Goal: Information Seeking & Learning: Check status

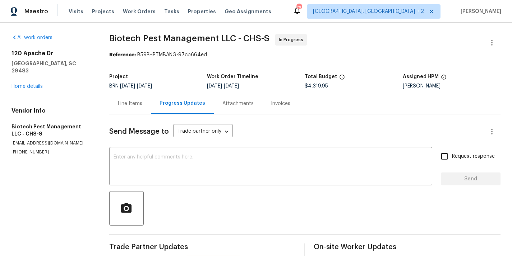
click at [23, 84] on link "Home details" at bounding box center [26, 86] width 31 height 5
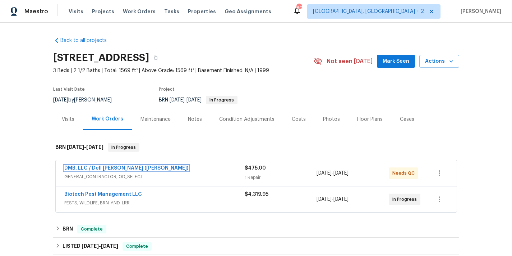
click at [118, 169] on link "DMB, LLC / Dell Bryson (Heise)" at bounding box center [126, 168] width 124 height 5
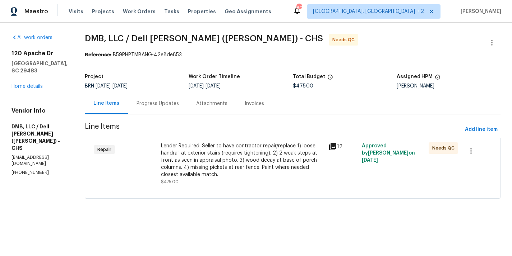
click at [164, 107] on div "Progress Updates" at bounding box center [157, 103] width 42 height 7
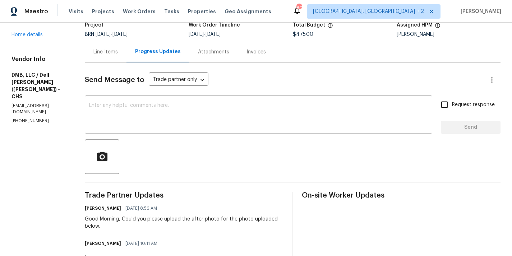
scroll to position [19, 0]
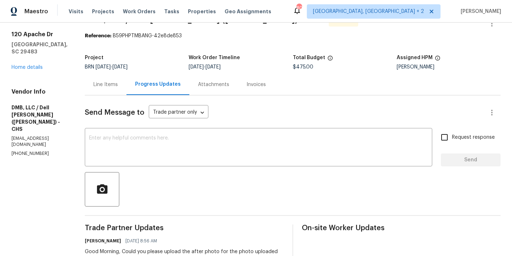
click at [93, 81] on div "Line Items" at bounding box center [105, 84] width 24 height 7
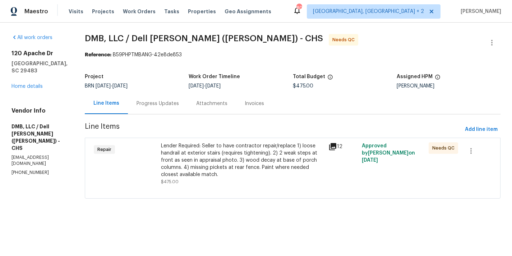
click at [156, 167] on div "Repair" at bounding box center [125, 163] width 67 height 47
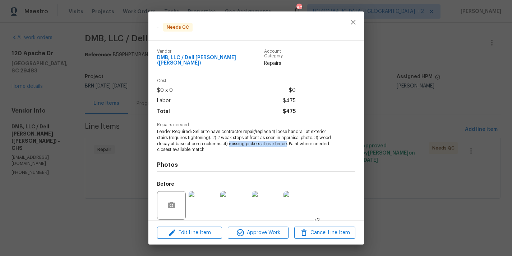
drag, startPoint x: 228, startPoint y: 140, endPoint x: 286, endPoint y: 139, distance: 58.2
click at [286, 139] on span "Lender Required: Seller to have contractor repair/replace 1) loose handrail at …" at bounding box center [246, 141] width 178 height 24
copy span "missing pickets at rear fence"
click at [75, 129] on div "- Needs QC Vendor DMB, LLC / Dell Bryson (Heise) Account Category Repairs Cost …" at bounding box center [256, 128] width 512 height 256
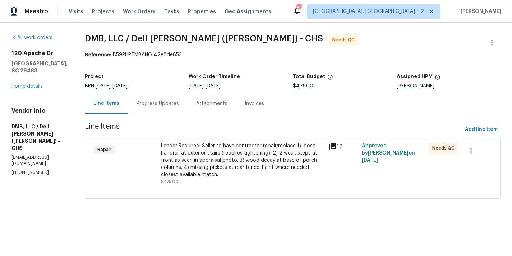
click at [149, 159] on div "Repair" at bounding box center [125, 163] width 67 height 47
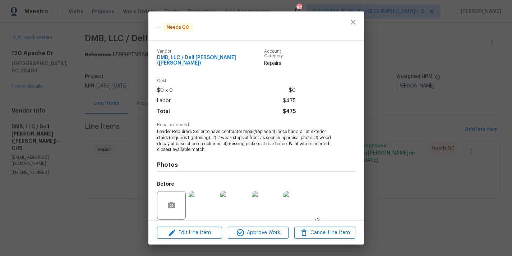
scroll to position [48, 0]
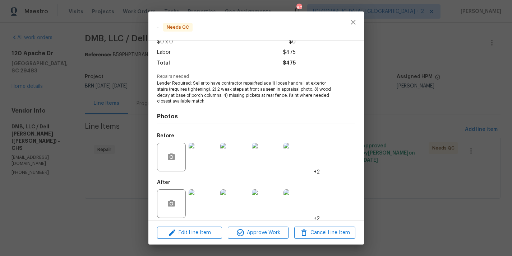
click at [240, 155] on img at bounding box center [234, 157] width 29 height 29
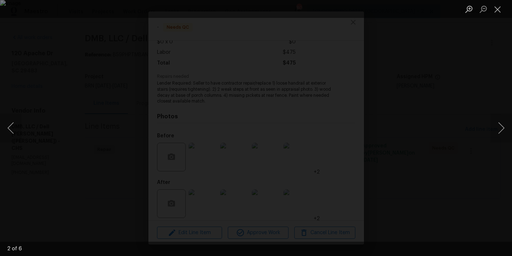
click at [136, 125] on div "Lightbox" at bounding box center [256, 128] width 512 height 256
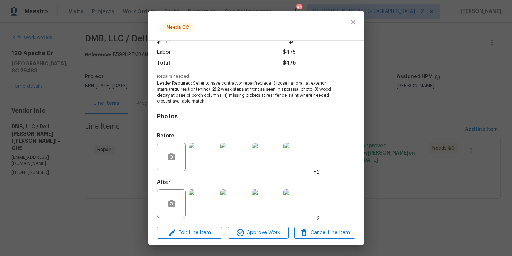
click at [121, 97] on div "- Needs QC Vendor DMB, LLC / Dell Bryson (Heise) Account Category Repairs Cost …" at bounding box center [256, 128] width 512 height 256
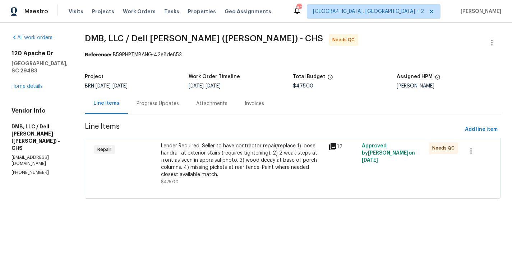
click at [152, 113] on div "Progress Updates" at bounding box center [158, 103] width 60 height 21
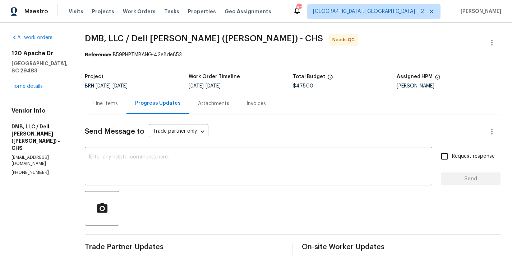
click at [169, 204] on div at bounding box center [292, 208] width 415 height 34
click at [108, 213] on button "button" at bounding box center [102, 208] width 34 height 34
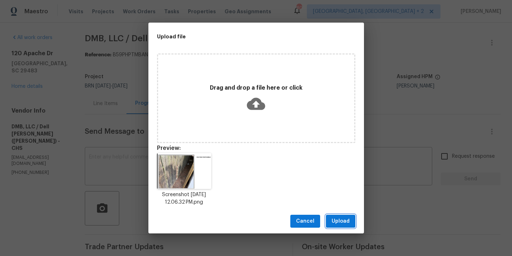
click at [351, 223] on button "Upload" at bounding box center [340, 221] width 29 height 13
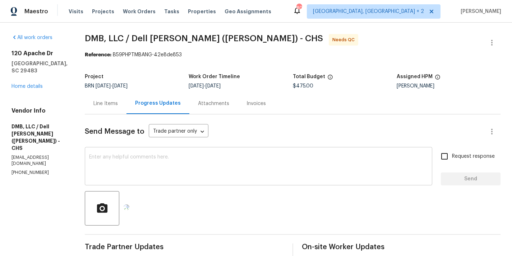
click at [188, 168] on textarea at bounding box center [258, 167] width 339 height 25
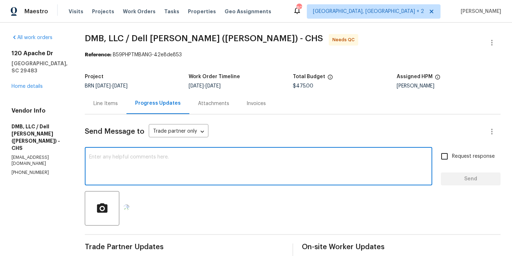
type textarea "u"
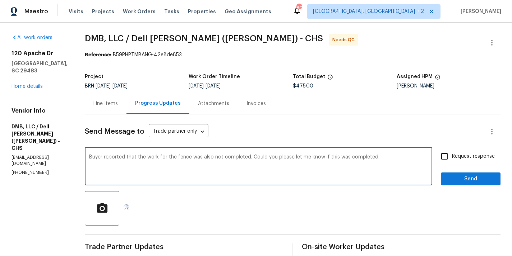
type textarea "Buyer reported that the work for the fence was also not completed. Could you pl…"
click at [445, 154] on input "Request response" at bounding box center [444, 156] width 15 height 15
checkbox input "true"
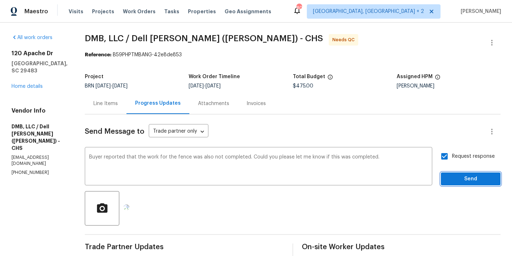
click at [468, 179] on span "Send" at bounding box center [470, 179] width 48 height 9
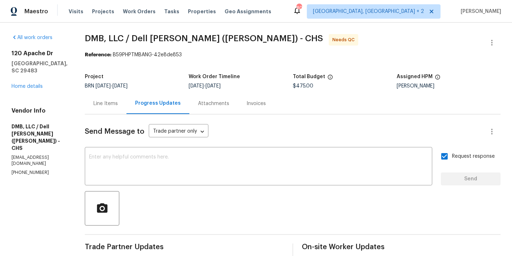
click at [27, 170] on p "(843) 991-8081" at bounding box center [39, 173] width 56 height 6
copy p "(843) 991-8081"
drag, startPoint x: 11, startPoint y: 52, endPoint x: 40, endPoint y: 80, distance: 40.1
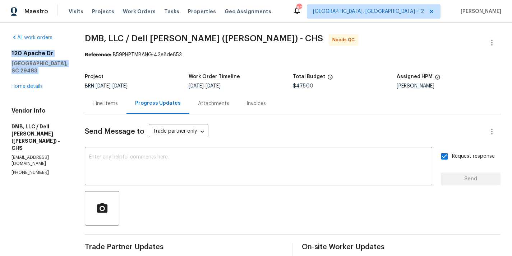
click at [40, 80] on div "120 Apache Dr Summerville, SC 29483 Home details" at bounding box center [39, 70] width 56 height 40
copy div "120 Apache Dr Summerville, SC 29483"
click at [93, 106] on div "Line Items" at bounding box center [105, 103] width 24 height 7
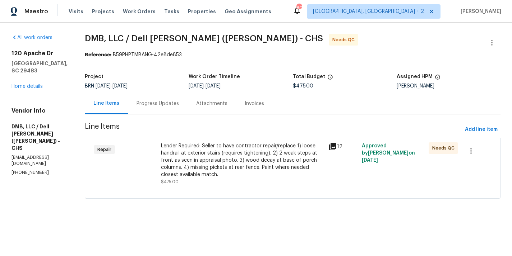
click at [143, 162] on div "Repair" at bounding box center [125, 163] width 67 height 47
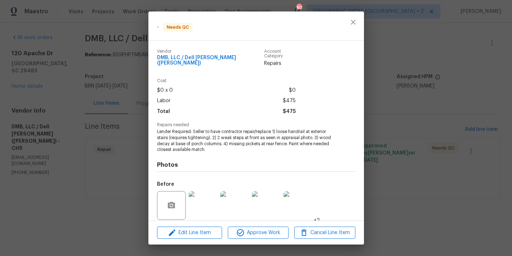
scroll to position [48, 0]
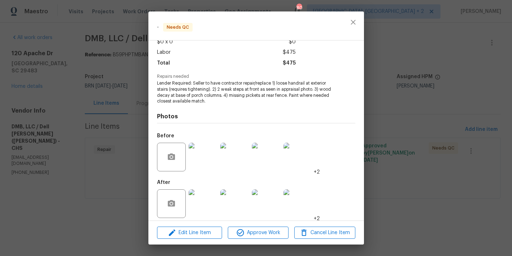
click at [201, 190] on img at bounding box center [202, 204] width 29 height 29
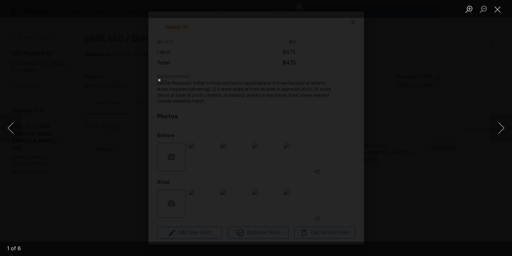
click at [122, 152] on div "Lightbox" at bounding box center [256, 128] width 512 height 256
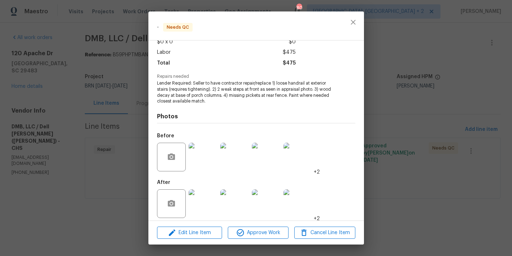
click at [197, 198] on img at bounding box center [202, 204] width 29 height 29
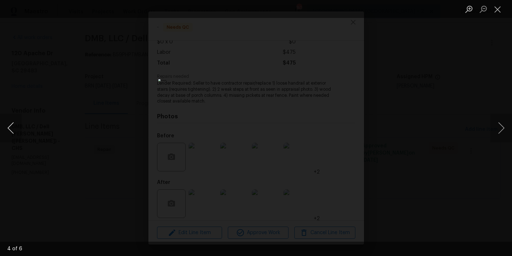
click at [17, 131] on button "Previous image" at bounding box center [11, 128] width 22 height 29
click at [4, 122] on button "Previous image" at bounding box center [11, 128] width 22 height 29
click at [100, 112] on div "Lightbox" at bounding box center [256, 128] width 512 height 256
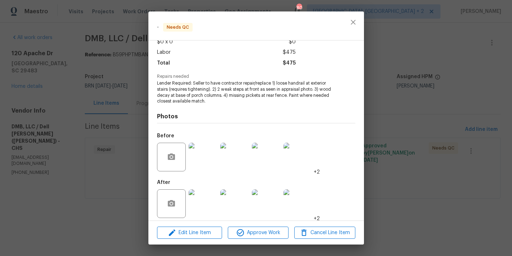
click at [233, 153] on img at bounding box center [234, 157] width 29 height 29
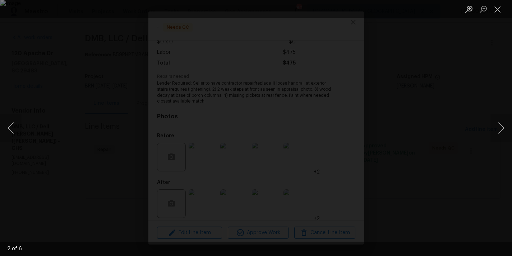
click at [114, 91] on div "Lightbox" at bounding box center [256, 128] width 512 height 256
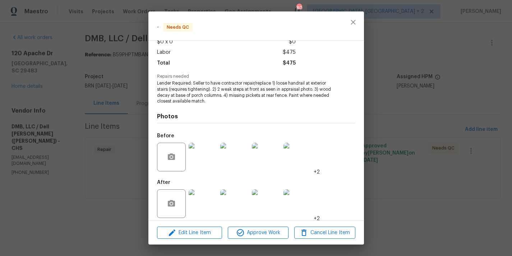
click at [123, 132] on div "- Needs QC Vendor DMB, LLC / Dell Bryson (Heise) Account Category Repairs Cost …" at bounding box center [256, 128] width 512 height 256
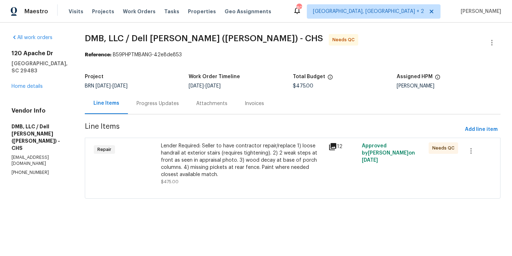
click at [163, 113] on div "Progress Updates" at bounding box center [158, 103] width 60 height 21
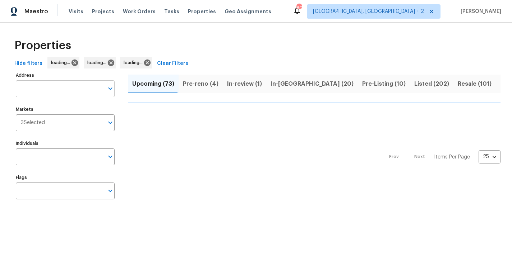
click at [61, 83] on input "Address" at bounding box center [60, 88] width 88 height 17
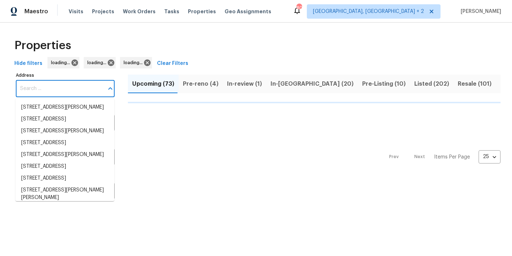
paste input "3925 Wedgworth Rd S"
type input "3925 Wedgworth Rd S"
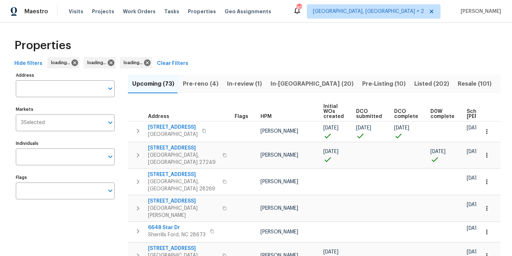
click at [61, 104] on div "Markets 3 Selected Markets" at bounding box center [65, 117] width 99 height 27
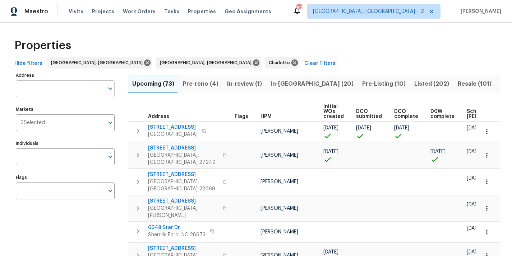
click at [58, 91] on input "Address" at bounding box center [60, 88] width 88 height 17
paste input "3925 Wedgworth Rd S"
type input "3925 Wedgworth Rd S"
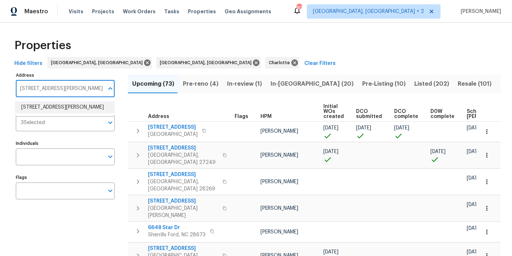
click at [62, 107] on li "3925 Wedgworth Rd S Fort Worth TX 76133" at bounding box center [64, 108] width 99 height 12
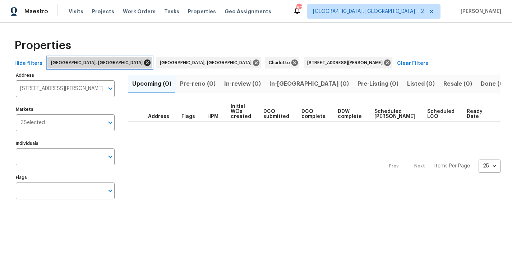
click at [143, 63] on icon at bounding box center [147, 63] width 8 height 8
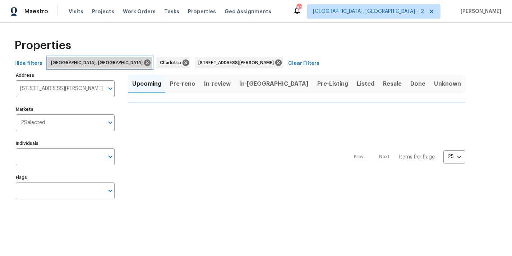
click at [143, 63] on icon at bounding box center [147, 63] width 8 height 8
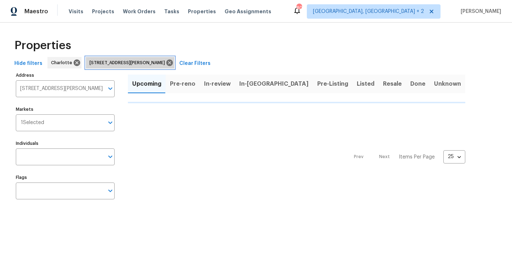
click at [89, 63] on span "3925 Wedgworth Rd S Fort Worth TX 76133" at bounding box center [128, 62] width 78 height 7
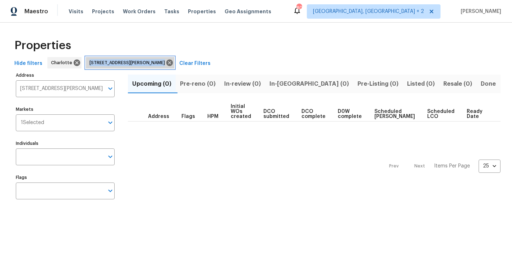
click at [89, 63] on span "3925 Wedgworth Rd S Fort Worth TX 76133" at bounding box center [128, 62] width 78 height 7
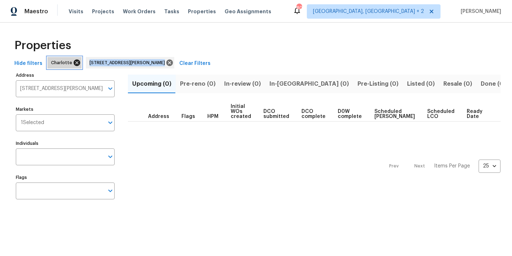
click at [74, 64] on icon at bounding box center [77, 63] width 8 height 8
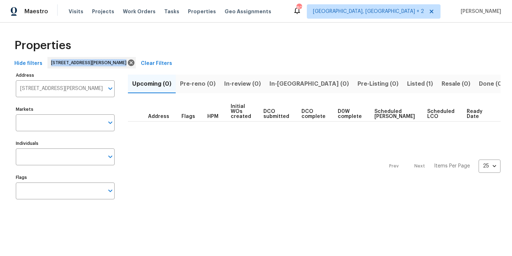
click at [176, 42] on div "Properties" at bounding box center [255, 45] width 489 height 23
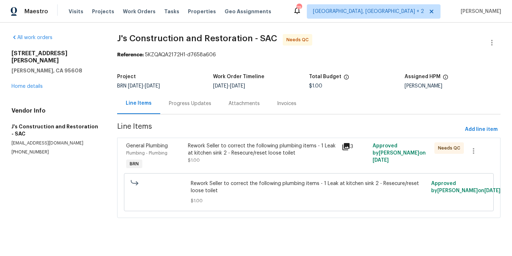
click at [182, 156] on div "General Plumbing Plumbing - Plumbing BRN" at bounding box center [154, 156] width 61 height 33
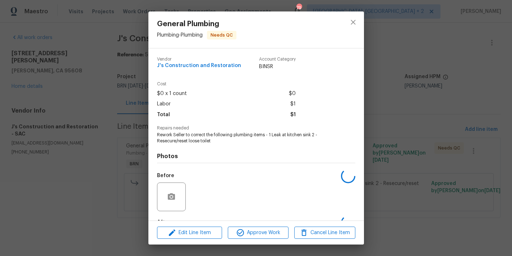
scroll to position [45, 0]
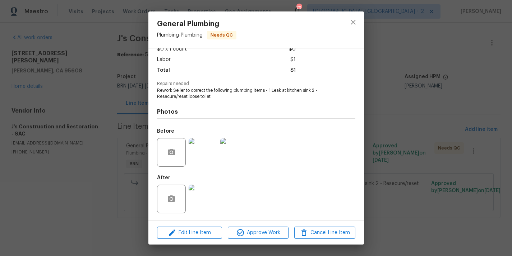
click at [193, 151] on img at bounding box center [202, 152] width 29 height 29
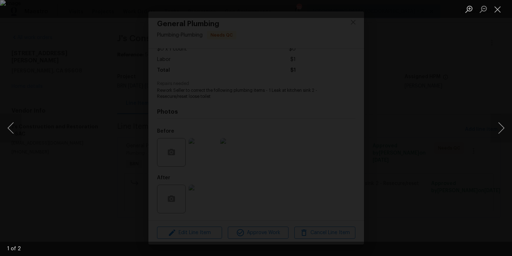
click at [134, 137] on div "Lightbox" at bounding box center [256, 128] width 512 height 256
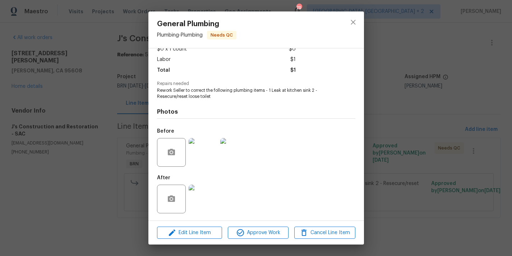
click at [207, 192] on img at bounding box center [202, 199] width 29 height 29
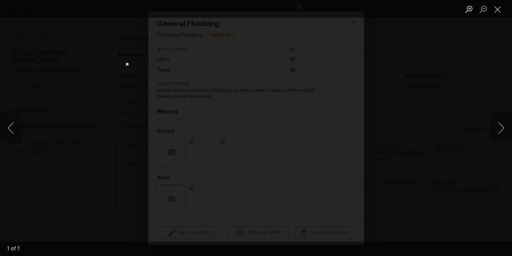
click at [102, 113] on div "Lightbox" at bounding box center [256, 128] width 512 height 256
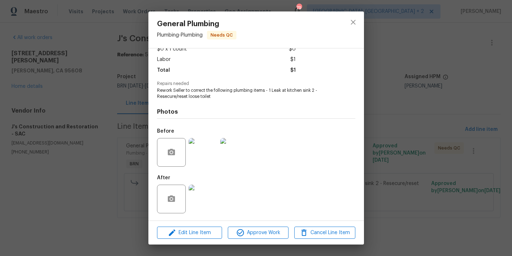
click at [211, 154] on img at bounding box center [202, 152] width 29 height 29
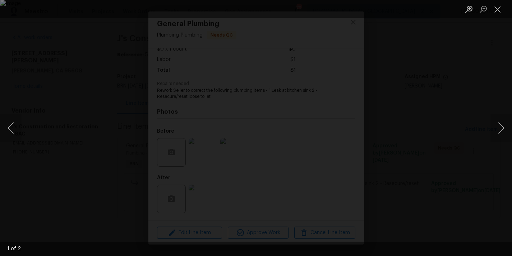
click at [105, 129] on div "Lightbox" at bounding box center [256, 128] width 512 height 256
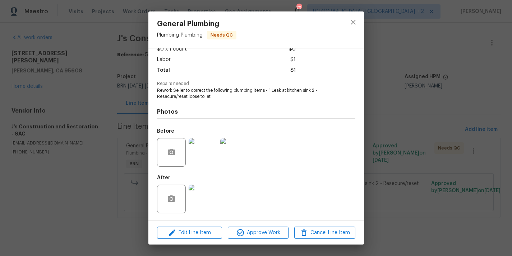
click at [237, 153] on img at bounding box center [234, 152] width 29 height 29
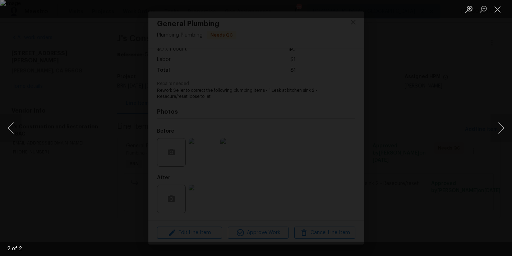
click at [68, 123] on div "Lightbox" at bounding box center [256, 128] width 512 height 256
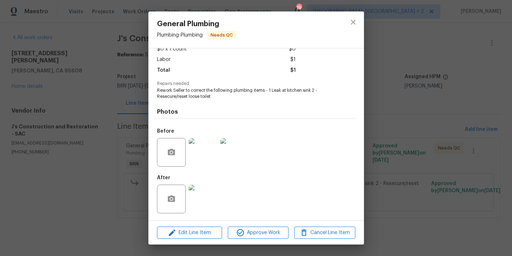
click at [205, 191] on img at bounding box center [202, 199] width 29 height 29
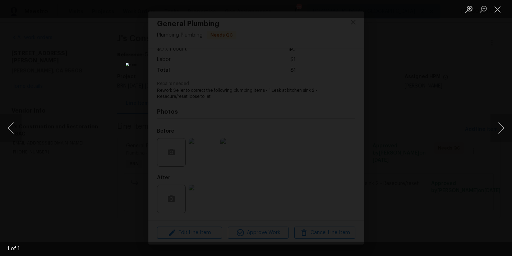
click at [374, 128] on div "Lightbox" at bounding box center [256, 128] width 512 height 256
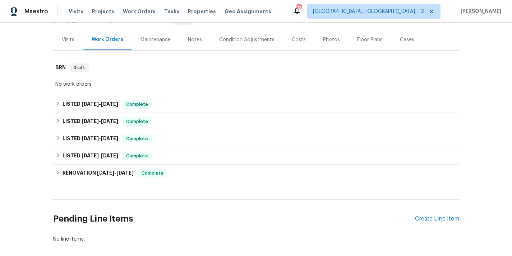
scroll to position [107, 0]
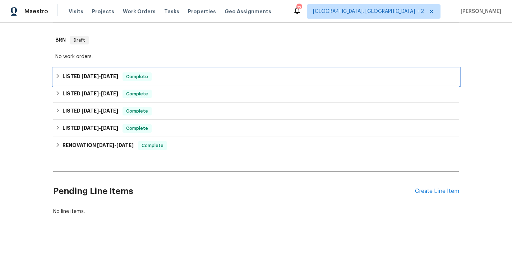
click at [153, 76] on div "LISTED [DATE] - [DATE] Complete" at bounding box center [255, 77] width 401 height 9
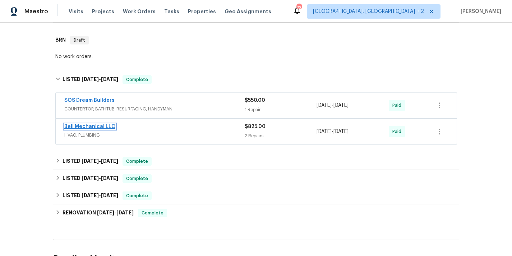
click at [98, 124] on link "Bell Mechanical LLC" at bounding box center [89, 126] width 51 height 5
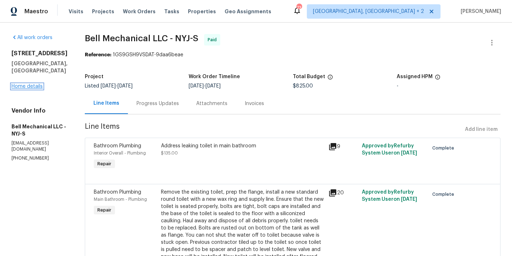
click at [27, 84] on link "Home details" at bounding box center [26, 86] width 31 height 5
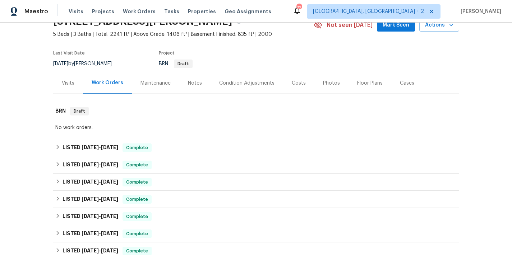
scroll to position [94, 0]
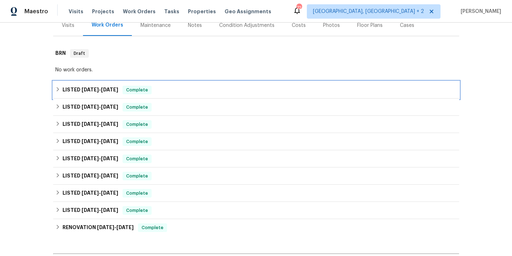
click at [159, 91] on div "LISTED [DATE] - [DATE] Complete" at bounding box center [255, 90] width 401 height 9
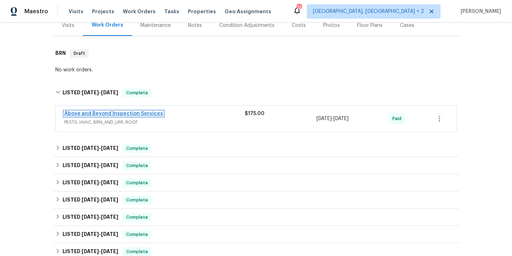
click at [144, 113] on link "Above and Beyond Inspection Services" at bounding box center [113, 113] width 99 height 5
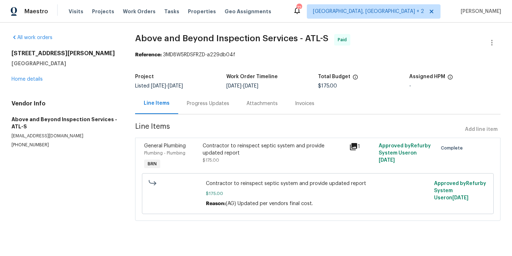
click at [199, 103] on div "Progress Updates" at bounding box center [208, 103] width 42 height 7
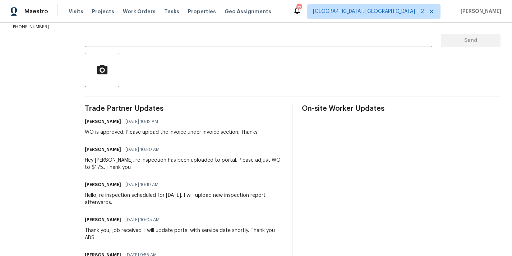
scroll to position [133, 0]
